Goal: Navigation & Orientation: Find specific page/section

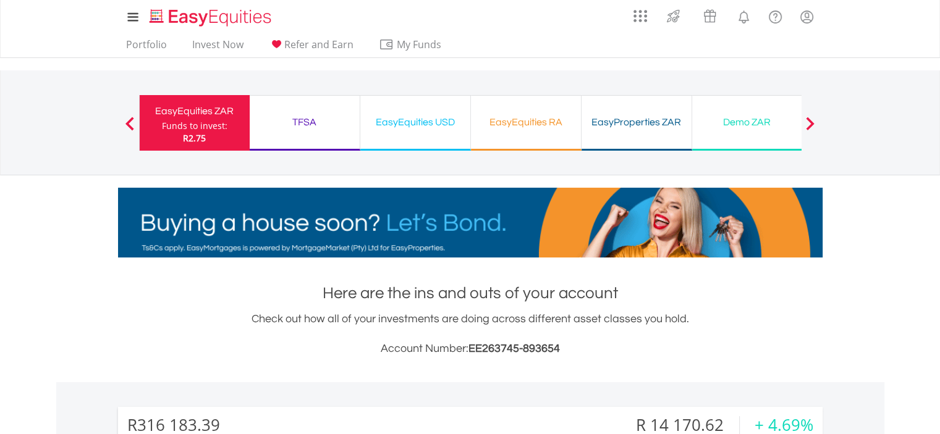
click at [279, 133] on div "TFSA Funds to invest: R2.75" at bounding box center [305, 123] width 111 height 56
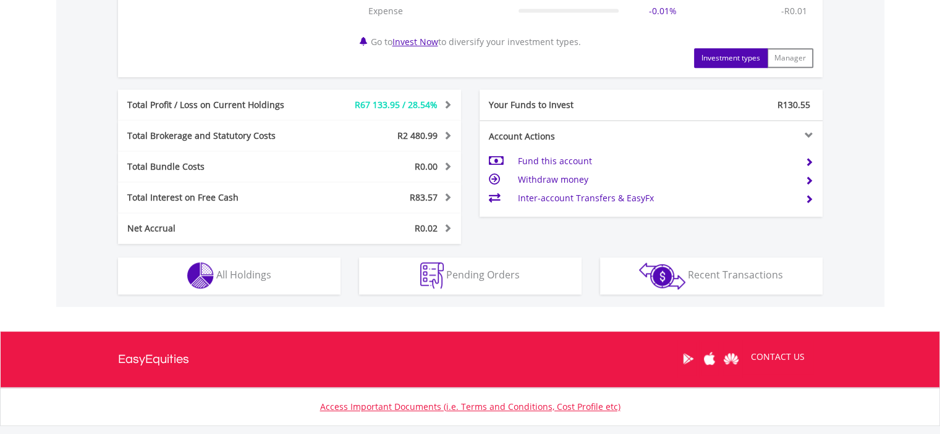
scroll to position [618, 0]
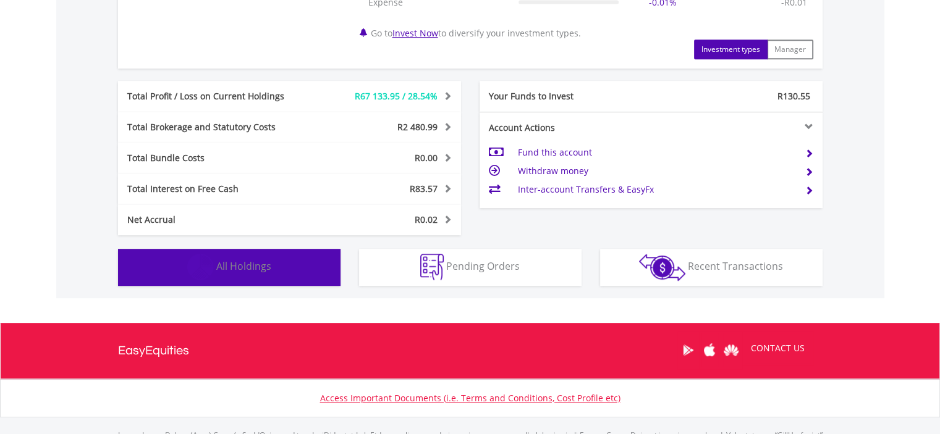
click at [173, 256] on button "Holdings All Holdings" at bounding box center [229, 267] width 222 height 37
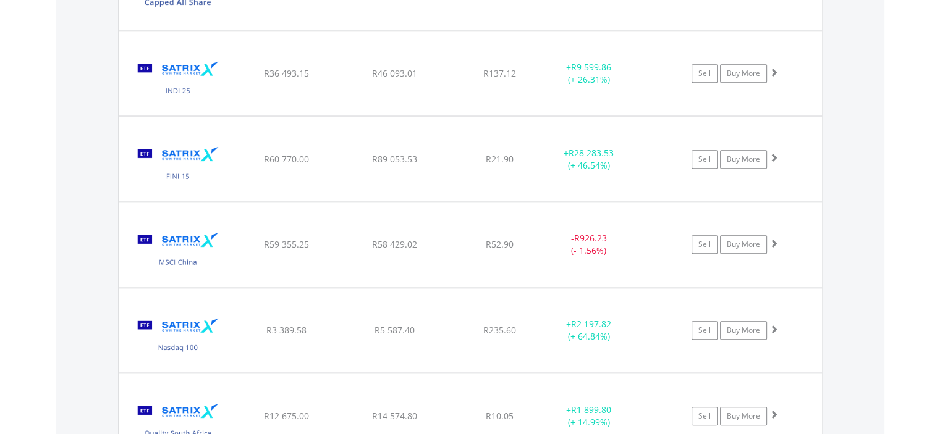
scroll to position [1434, 0]
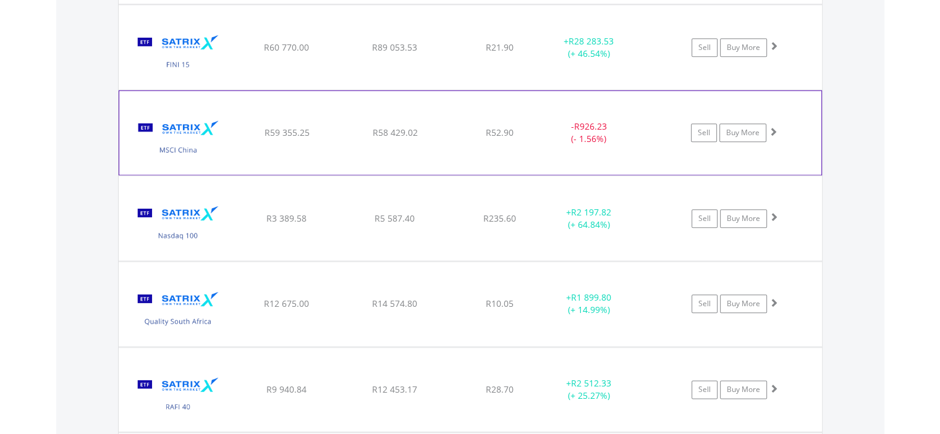
click at [207, 151] on img at bounding box center [178, 138] width 106 height 65
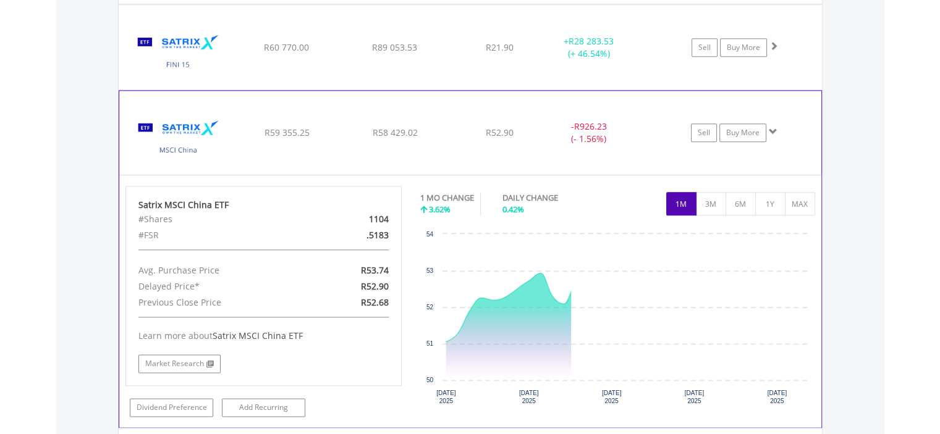
click at [207, 151] on img at bounding box center [178, 138] width 106 height 65
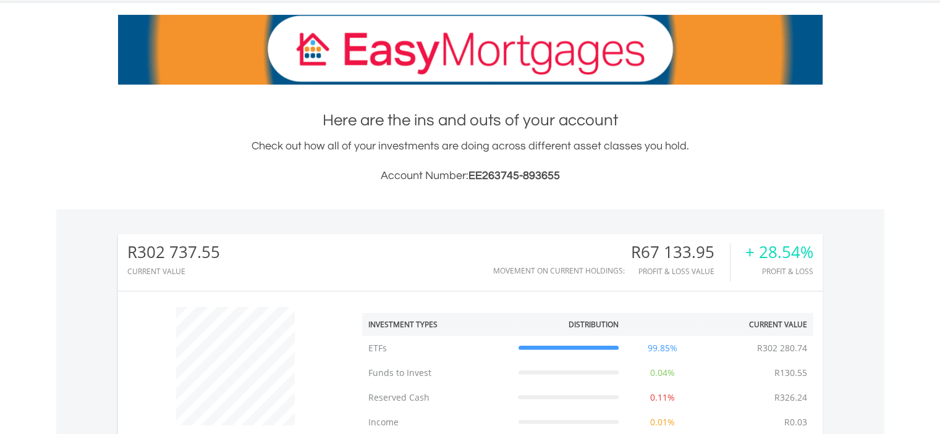
scroll to position [13, 0]
